Goal: Check status: Check status

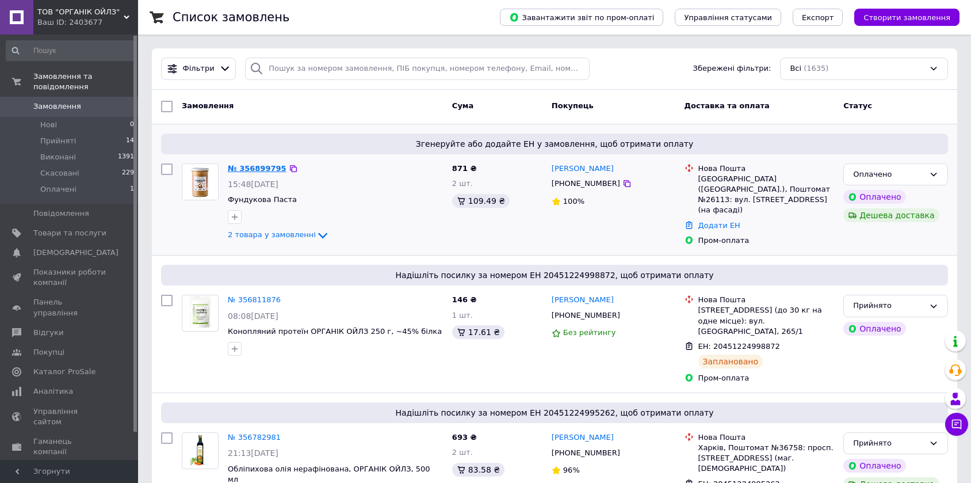
click at [256, 169] on link "№ 356899795" at bounding box center [257, 168] width 59 height 9
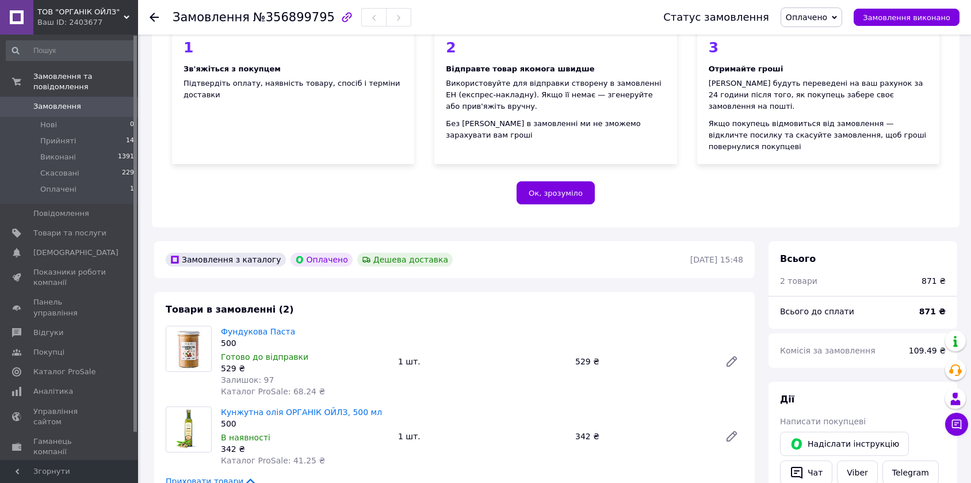
scroll to position [255, 0]
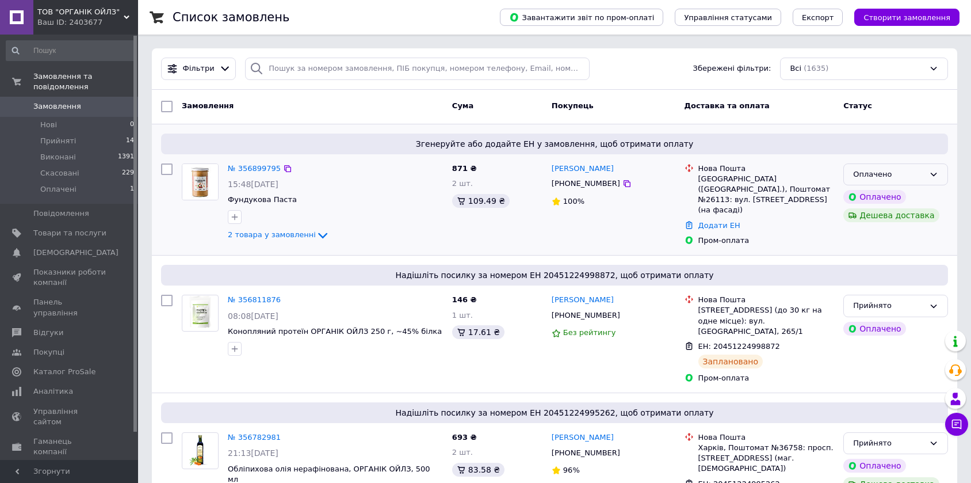
click at [934, 173] on icon at bounding box center [933, 174] width 9 height 9
drag, startPoint x: 881, startPoint y: 196, endPoint x: 784, endPoint y: 220, distance: 100.3
click at [880, 196] on li "Прийнято" at bounding box center [896, 198] width 104 height 21
click at [253, 167] on link "№ 356899795" at bounding box center [254, 168] width 53 height 9
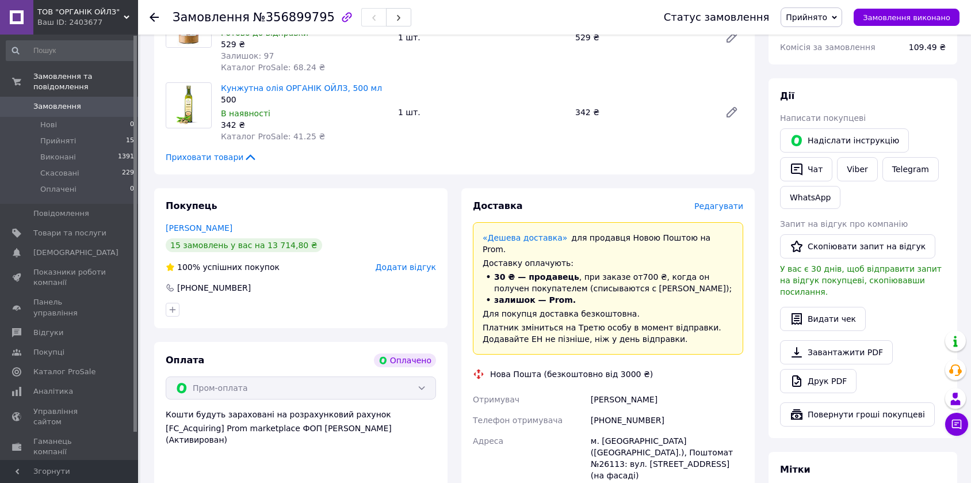
scroll to position [324, 0]
